Goal: Task Accomplishment & Management: Manage account settings

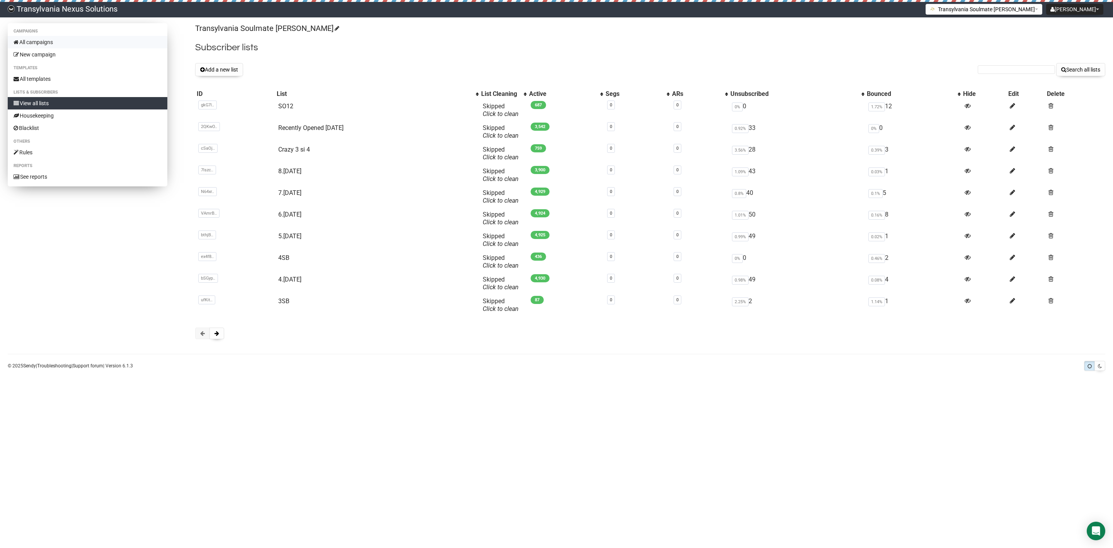
click at [35, 43] on link "All campaigns" at bounding box center [88, 42] width 160 height 12
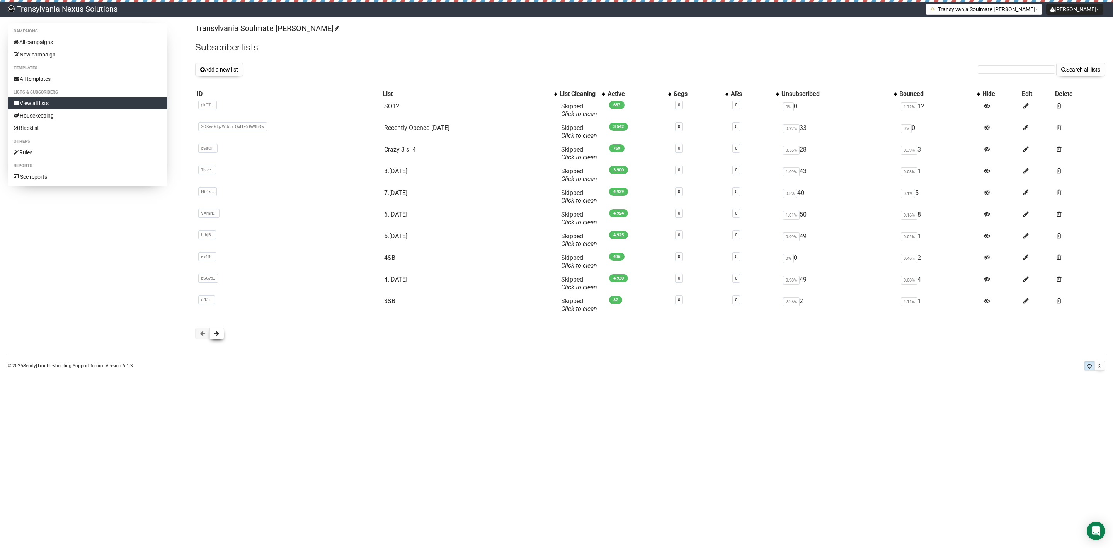
click at [214, 334] on button at bounding box center [217, 333] width 15 height 12
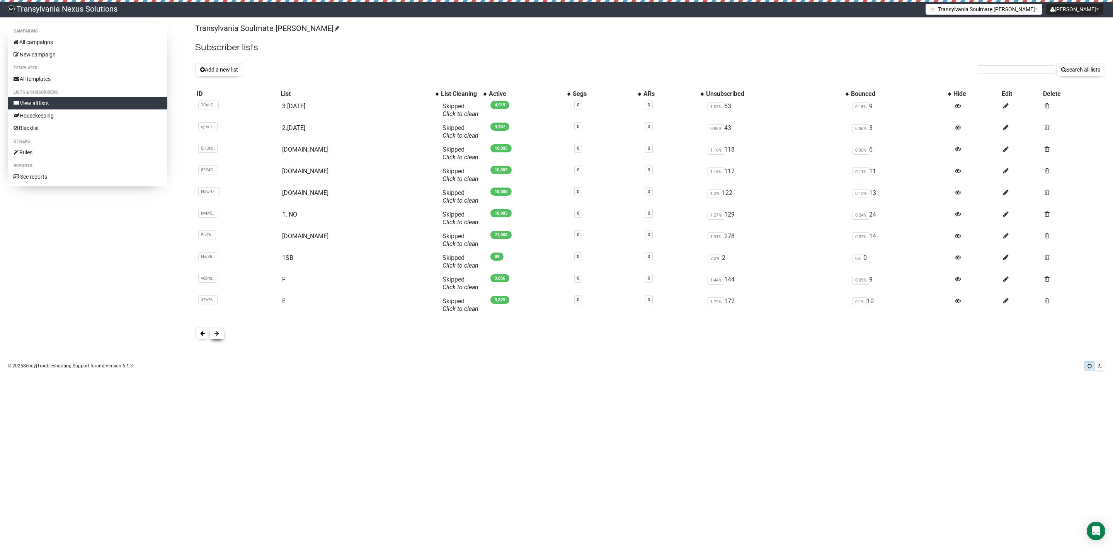
click at [217, 339] on button at bounding box center [217, 333] width 15 height 12
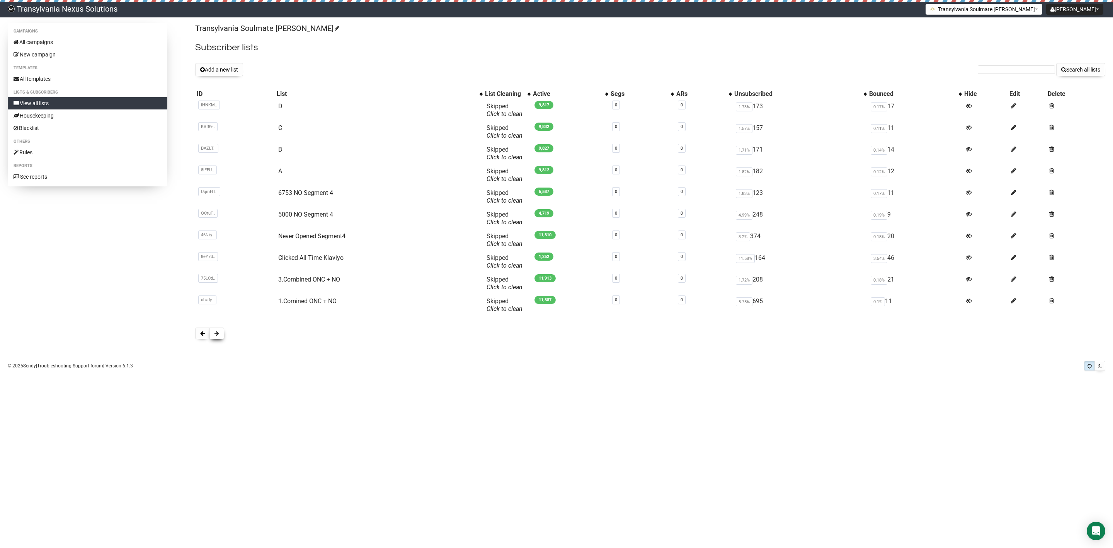
click at [223, 334] on button at bounding box center [217, 333] width 15 height 12
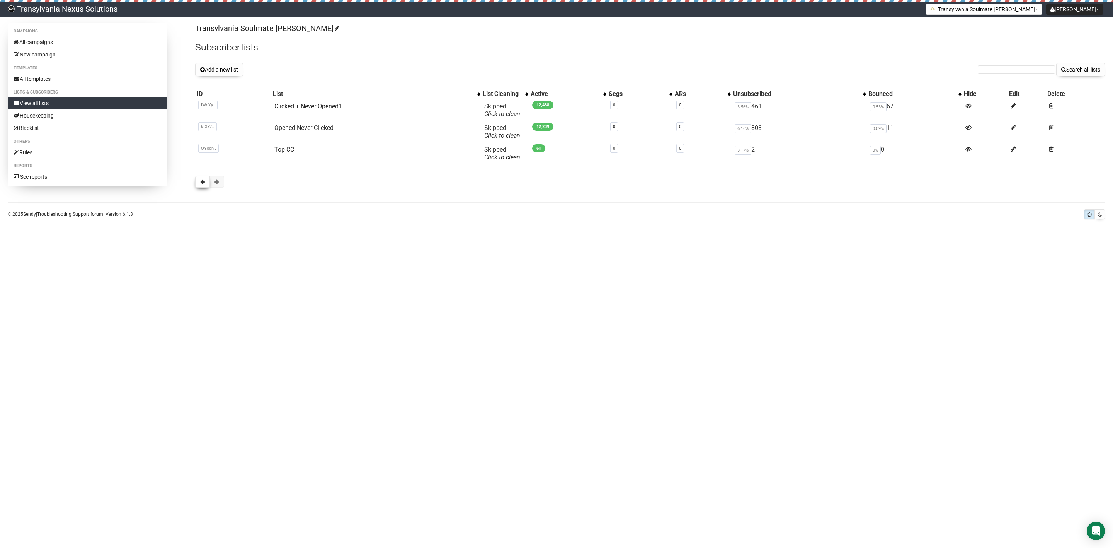
click at [198, 187] on button at bounding box center [202, 182] width 15 height 12
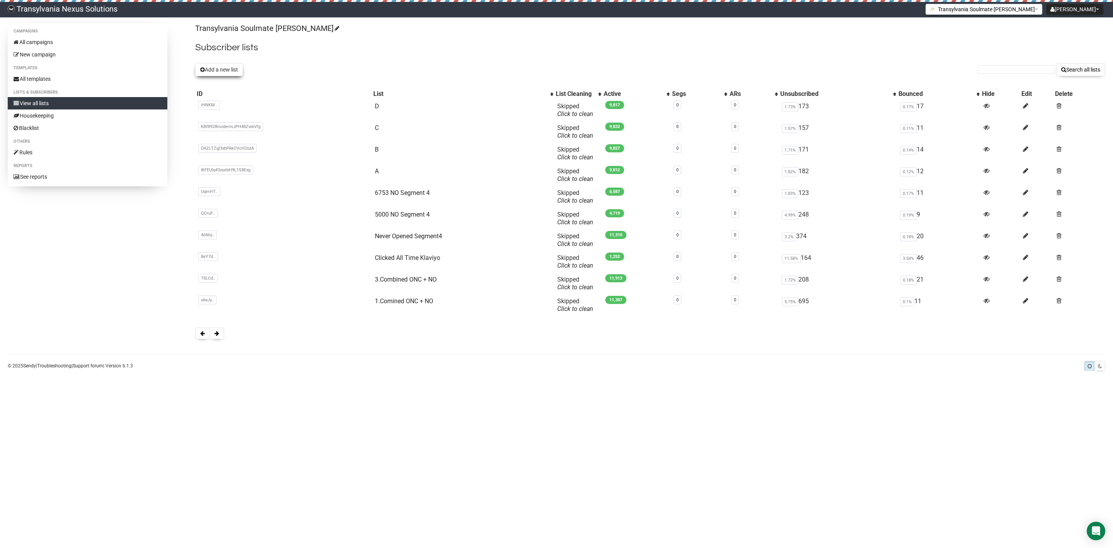
click at [219, 74] on button "Add a new list" at bounding box center [219, 69] width 48 height 13
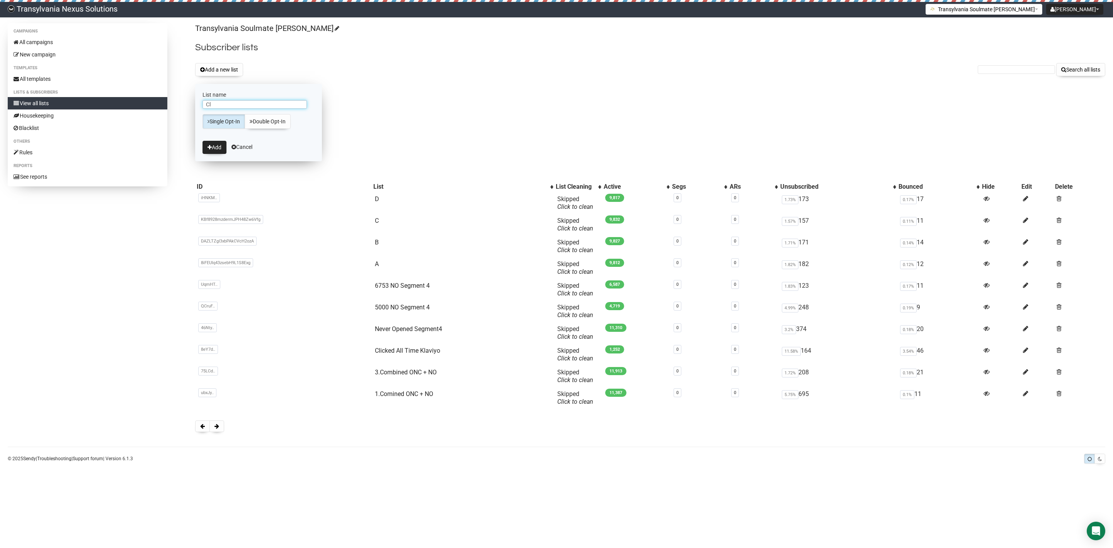
type input "C"
type input "CLIENTI"
click at [215, 146] on button "Add" at bounding box center [215, 147] width 24 height 13
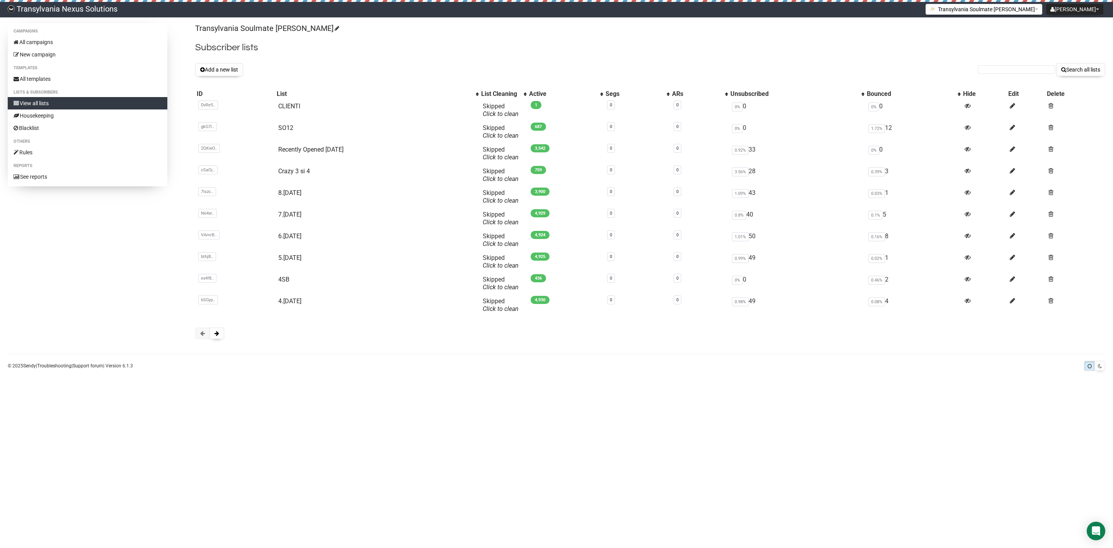
click at [989, 65] on form "Search all lists" at bounding box center [1042, 69] width 128 height 13
click at [986, 71] on input "text" at bounding box center [1016, 69] width 77 height 9
paste input "d.kyburger@sunrise.ch"
click at [989, 73] on input "d.kyburger@sunrise.ch" at bounding box center [1016, 69] width 77 height 9
type input "d.kyburger@sunrise.ch"
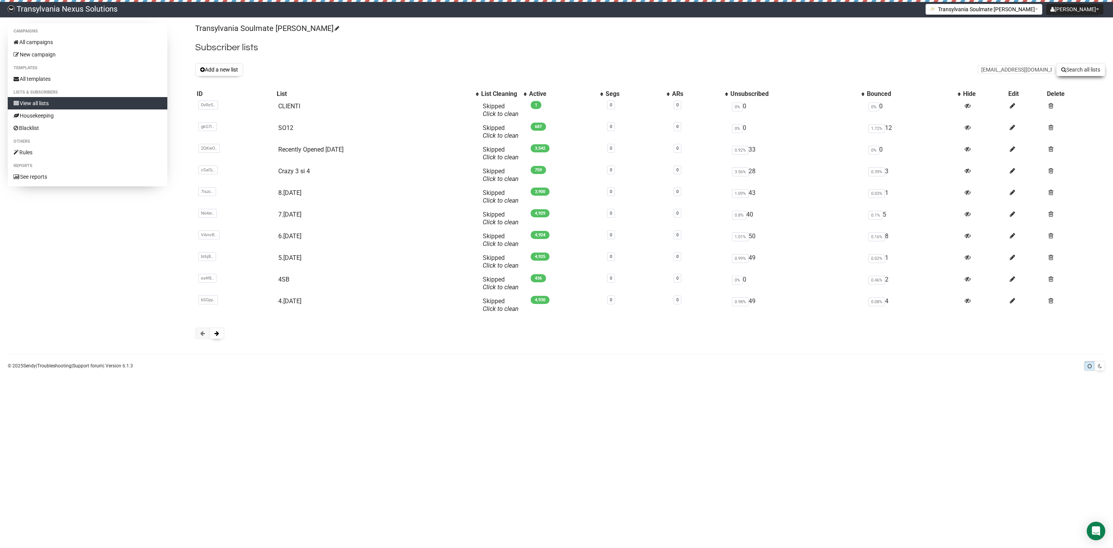
click at [1074, 67] on button "Search all lists" at bounding box center [1081, 69] width 49 height 13
click at [980, 77] on div "Transylvania Soulmate [PERSON_NAME] Subscriber lists Add a new list Search all …" at bounding box center [650, 185] width 910 height 324
click at [989, 70] on input "text" at bounding box center [1016, 69] width 77 height 9
paste input "d.kyburger@sunrise.ch"
click at [990, 71] on input "d.kyburger@sunrise.ch" at bounding box center [1016, 69] width 77 height 9
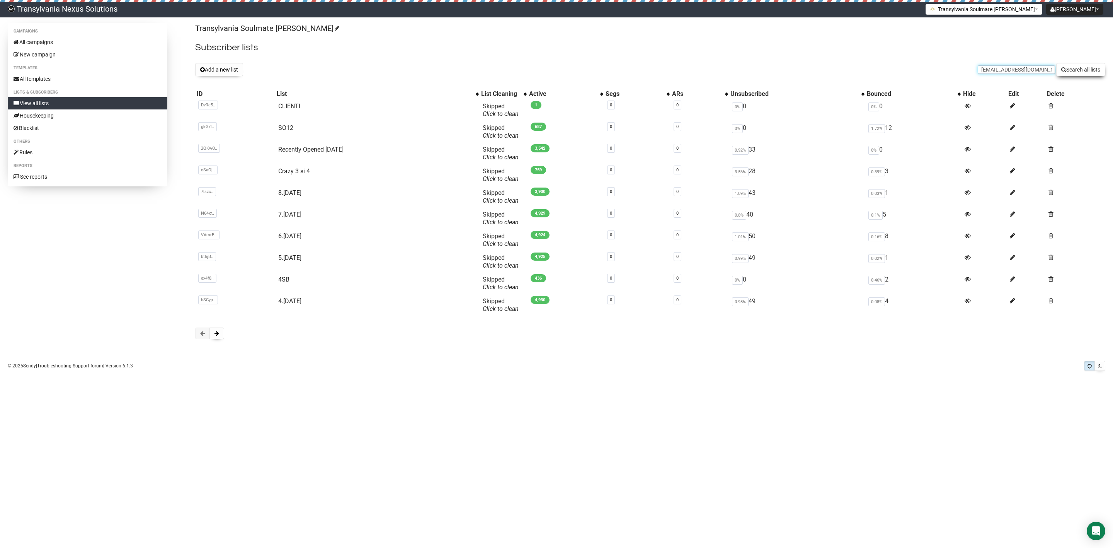
type input "d.kyburger@sunrise.ch"
click at [1078, 64] on button "Search all lists" at bounding box center [1081, 69] width 49 height 13
